Goal: Task Accomplishment & Management: Manage account settings

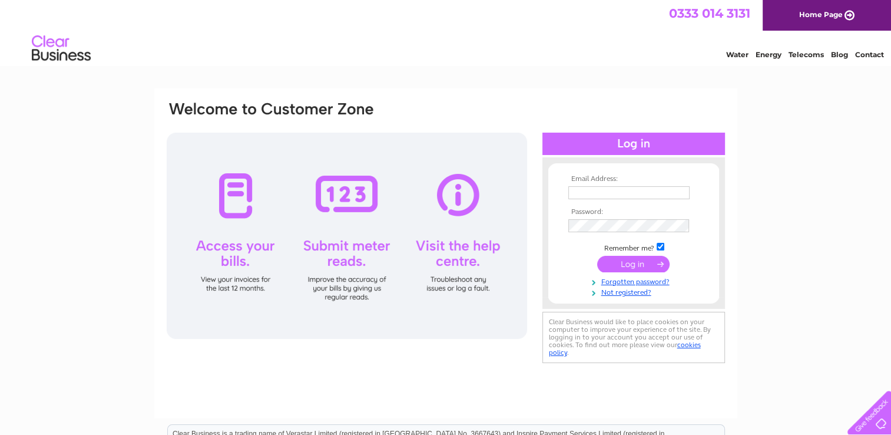
type input "johnston11@talktalk.net"
click at [636, 267] on input "submit" at bounding box center [633, 264] width 72 height 16
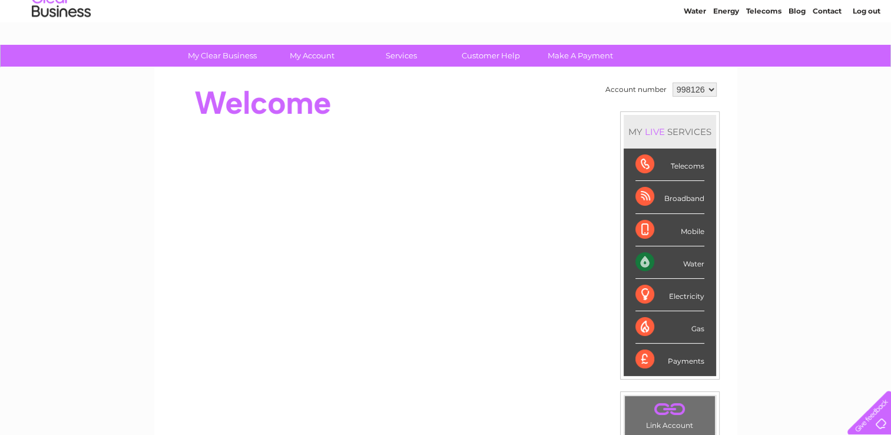
scroll to position [24, 0]
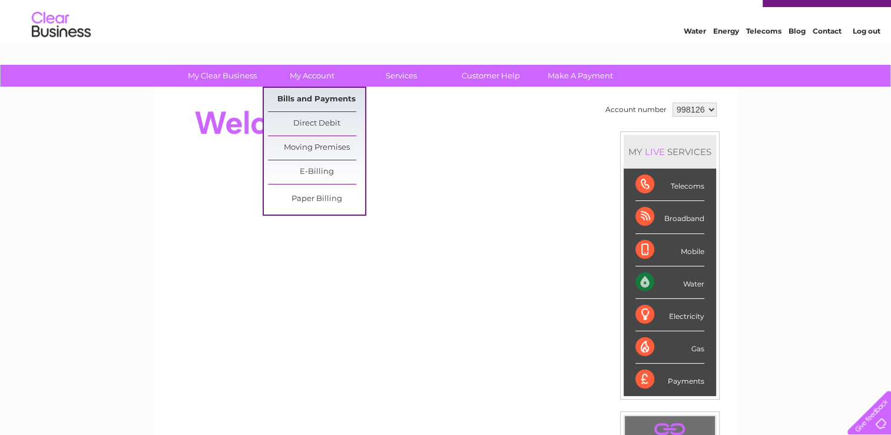
click at [313, 97] on link "Bills and Payments" at bounding box center [316, 100] width 97 height 24
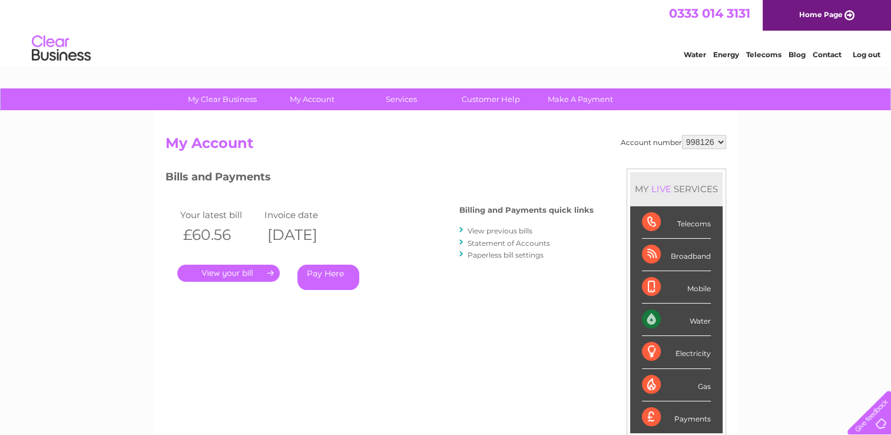
click at [256, 275] on link "." at bounding box center [228, 273] width 103 height 17
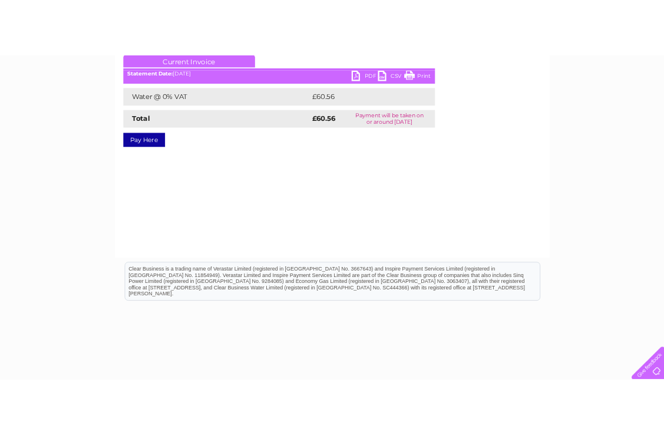
scroll to position [177, 0]
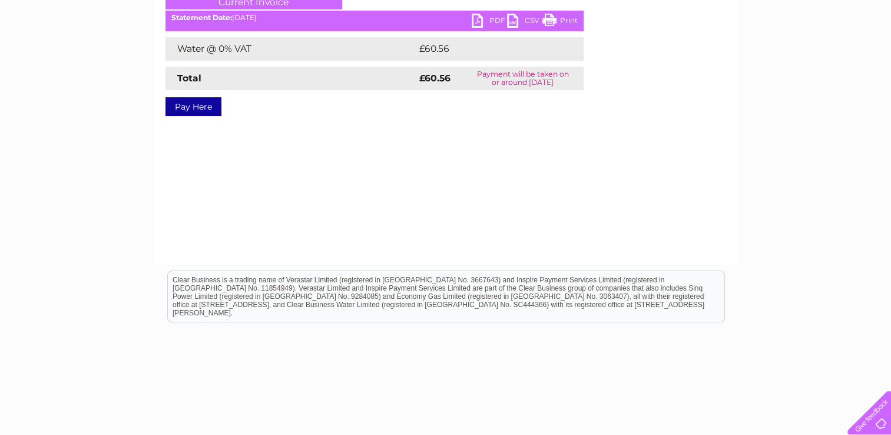
click at [478, 25] on link "PDF" at bounding box center [489, 22] width 35 height 17
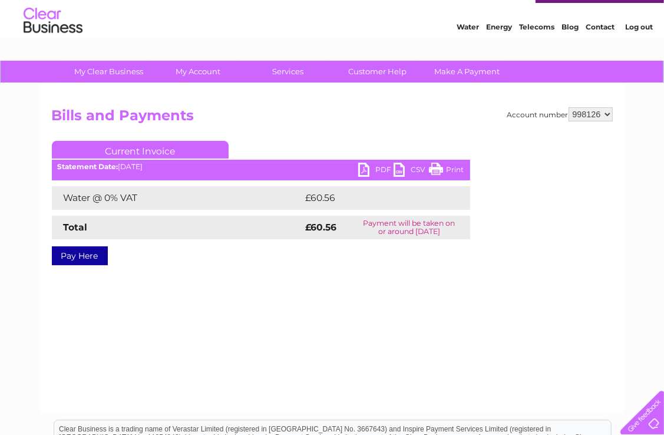
scroll to position [0, 0]
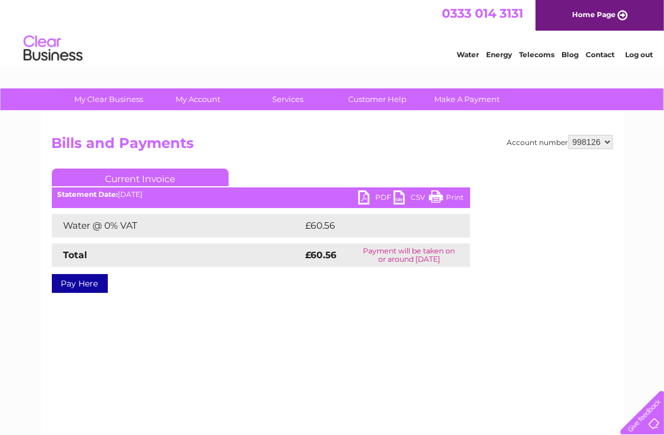
click at [646, 52] on link "Log out" at bounding box center [639, 54] width 28 height 9
